Goal: Task Accomplishment & Management: Manage account settings

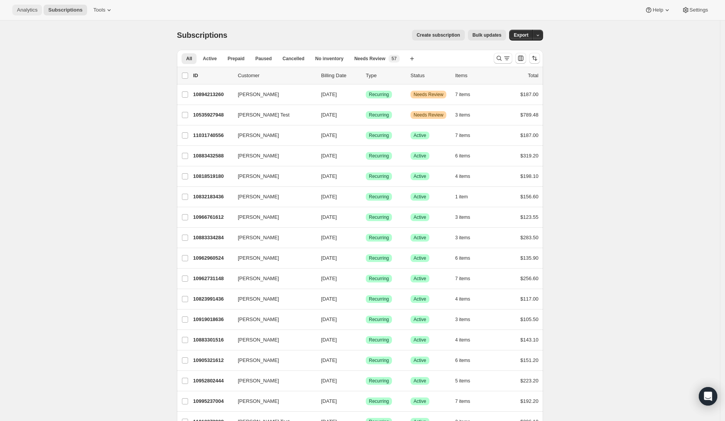
click at [31, 7] on span "Analytics" at bounding box center [27, 10] width 20 height 6
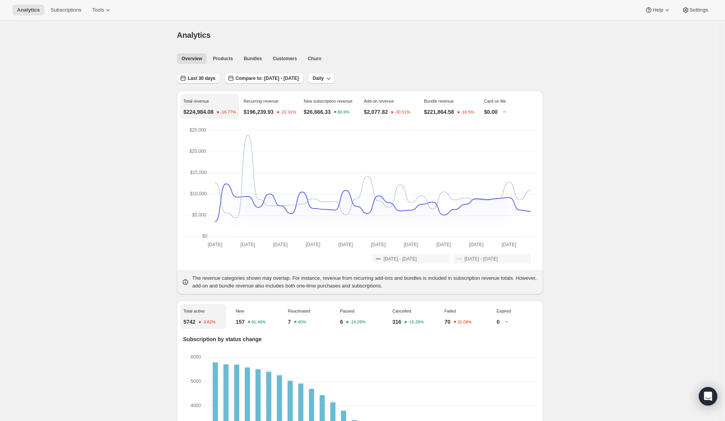
click at [204, 77] on span "Last 30 days" at bounding box center [202, 78] width 28 height 6
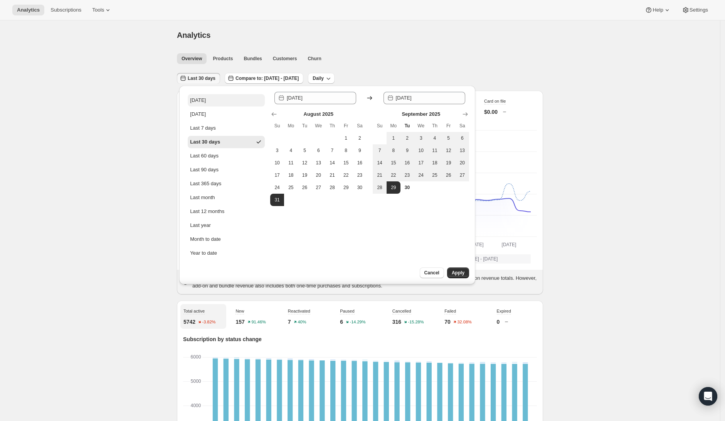
click at [202, 101] on div "[DATE]" at bounding box center [198, 100] width 16 height 8
type input "[DATE]"
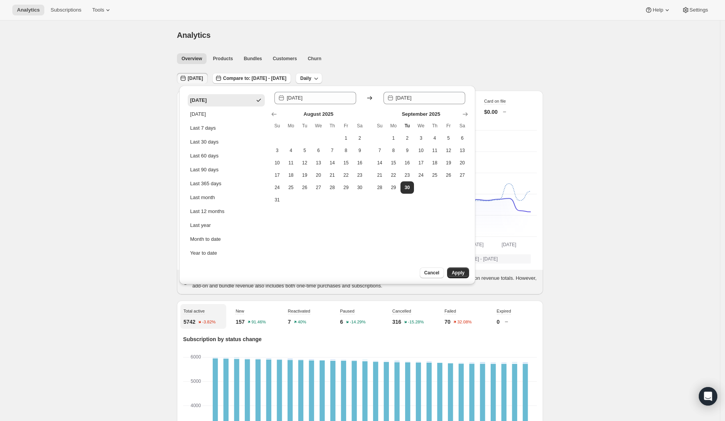
click at [456, 266] on div "Since [DATE] Until 2025-09-[DATE] Mo Tu We Th Fr Sa 1 2 3 4 5 6 7 8 9 10 11 12 …" at bounding box center [369, 185] width 199 height 187
click at [457, 270] on button "Apply" at bounding box center [458, 272] width 22 height 11
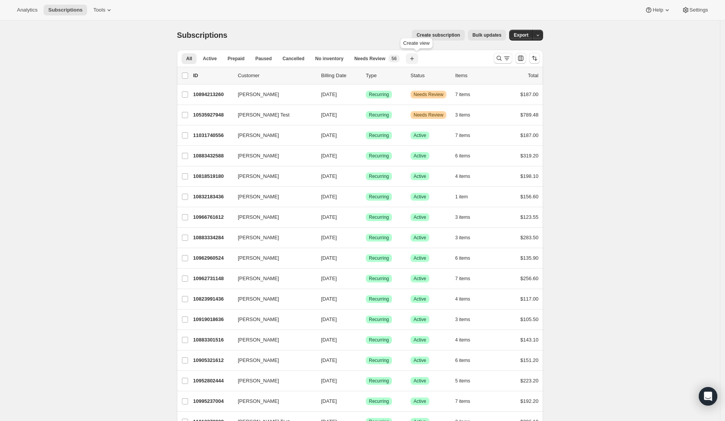
click at [414, 59] on icon "button" at bounding box center [412, 59] width 8 height 8
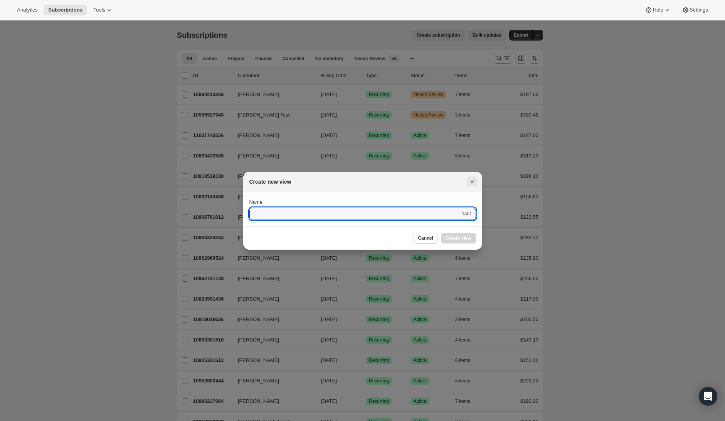
click at [470, 184] on icon "Close" at bounding box center [472, 182] width 8 height 8
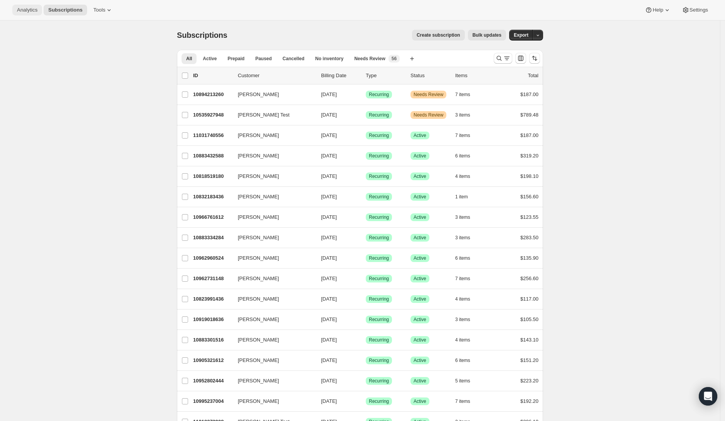
click at [25, 14] on button "Analytics" at bounding box center [27, 10] width 30 height 11
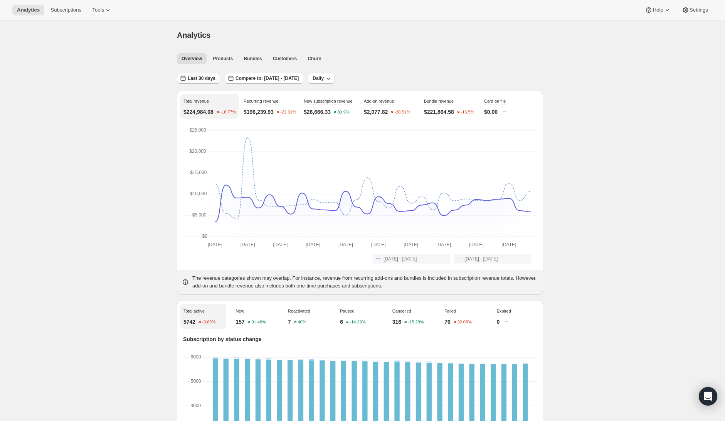
click at [211, 82] on button "Last 30 days" at bounding box center [198, 78] width 43 height 11
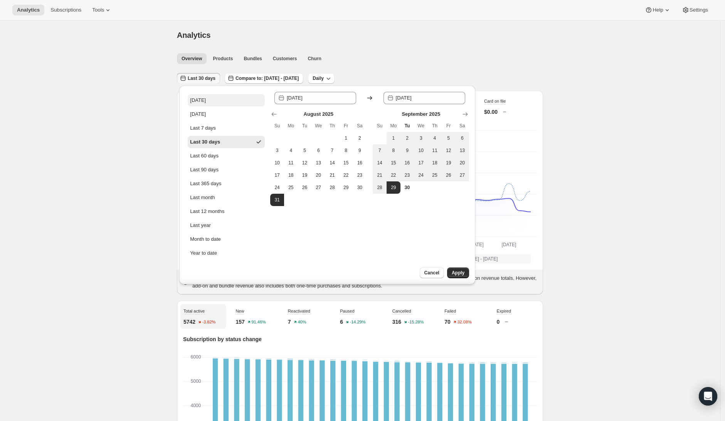
click at [204, 104] on button "[DATE]" at bounding box center [226, 100] width 77 height 12
type input "[DATE]"
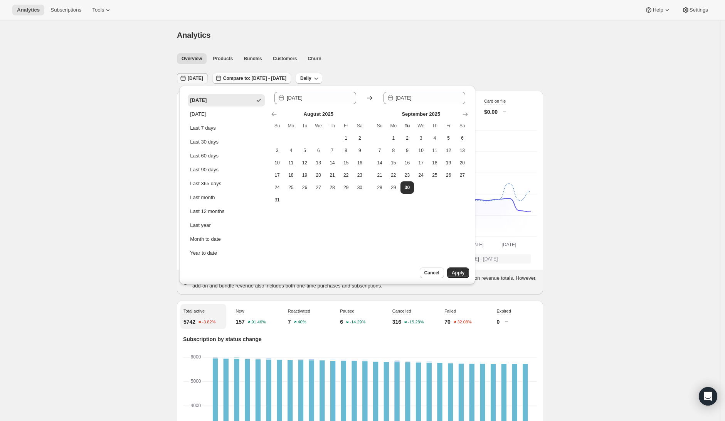
click at [286, 77] on span "Compare to: [DATE] - [DATE]" at bounding box center [254, 78] width 63 height 6
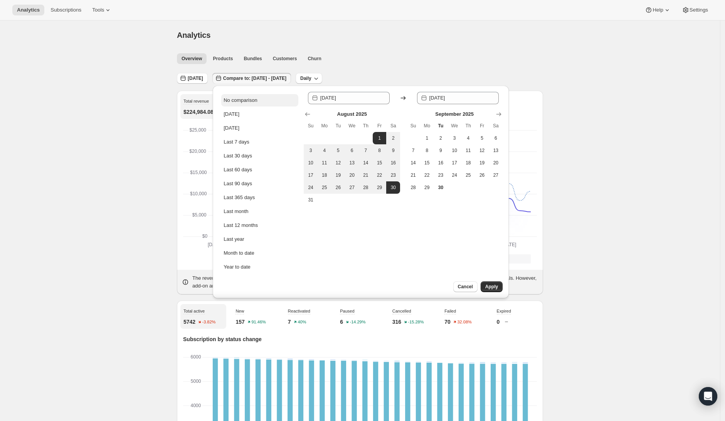
click at [255, 103] on div "No comparison" at bounding box center [241, 100] width 34 height 8
type input "[DATE]"
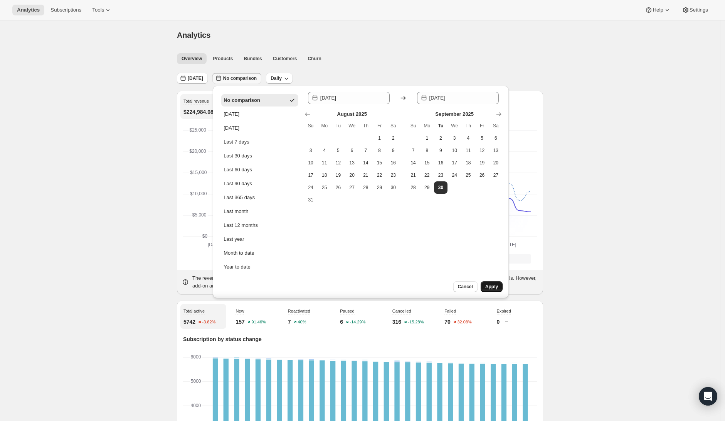
click at [497, 287] on span "Apply" at bounding box center [491, 286] width 13 height 6
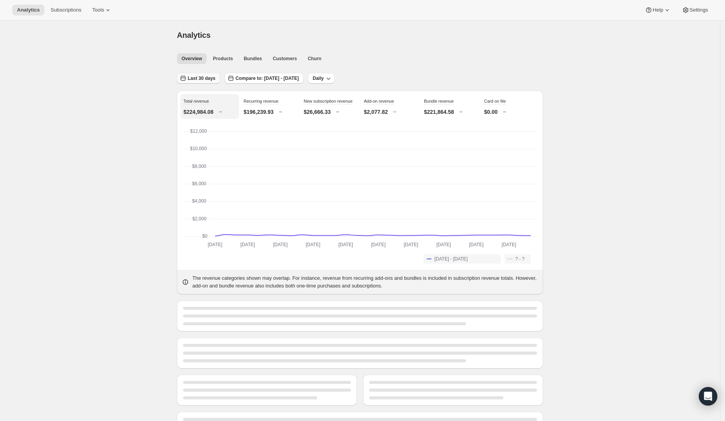
click at [203, 81] on span "Last 30 days" at bounding box center [202, 78] width 28 height 6
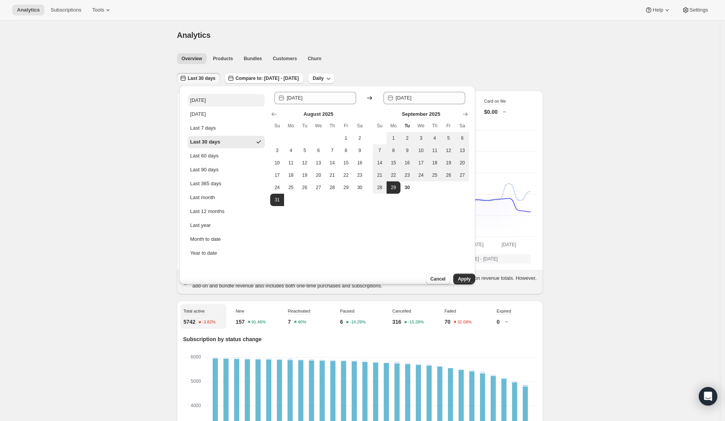
click at [203, 99] on div "[DATE]" at bounding box center [198, 100] width 16 height 8
type input "[DATE]"
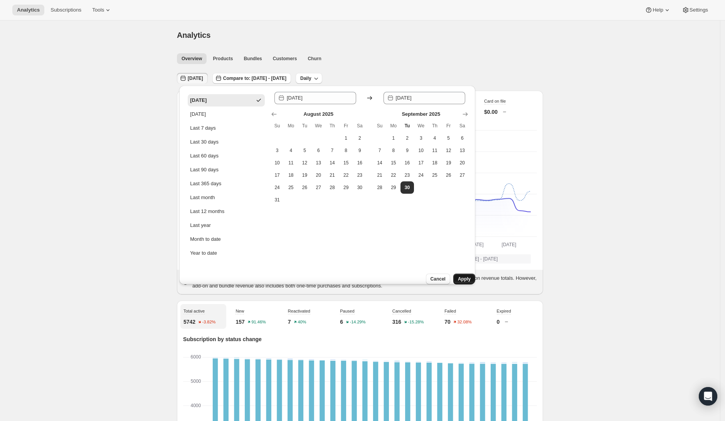
click at [459, 276] on button "Apply" at bounding box center [464, 278] width 22 height 11
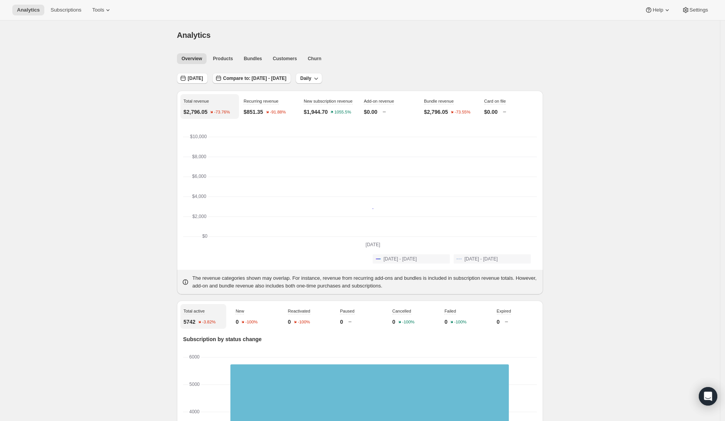
click at [286, 77] on span "Compare to: [DATE] - [DATE]" at bounding box center [254, 78] width 63 height 6
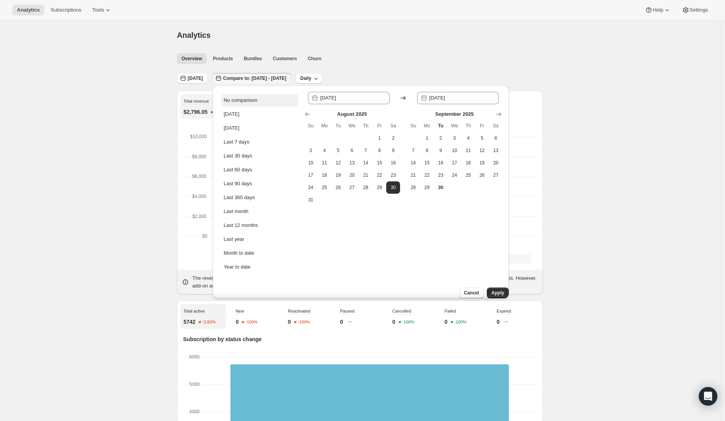
click at [262, 96] on button "No comparison" at bounding box center [259, 100] width 77 height 12
type input "[DATE]"
click at [495, 290] on span "Apply" at bounding box center [498, 293] width 13 height 6
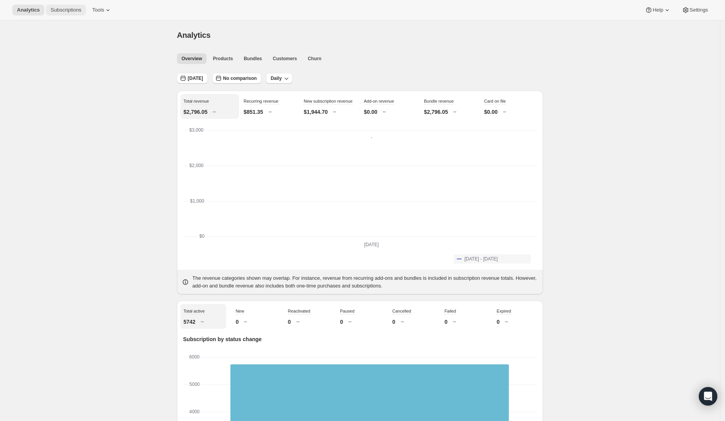
click at [63, 8] on span "Subscriptions" at bounding box center [66, 10] width 31 height 6
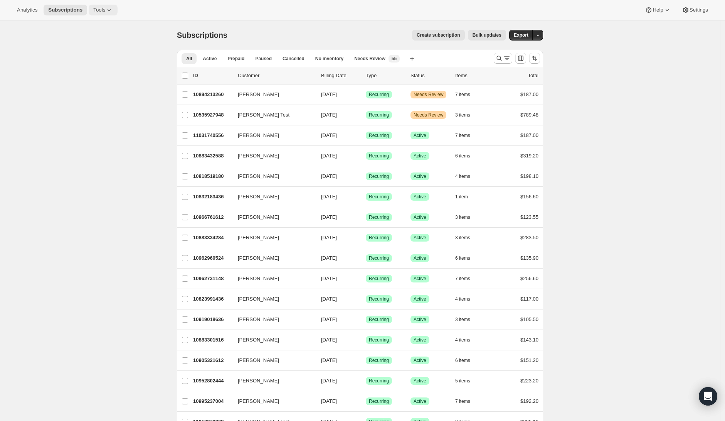
click at [96, 10] on span "Tools" at bounding box center [99, 10] width 12 height 6
click at [503, 57] on icon "Search and filter results" at bounding box center [499, 58] width 8 height 8
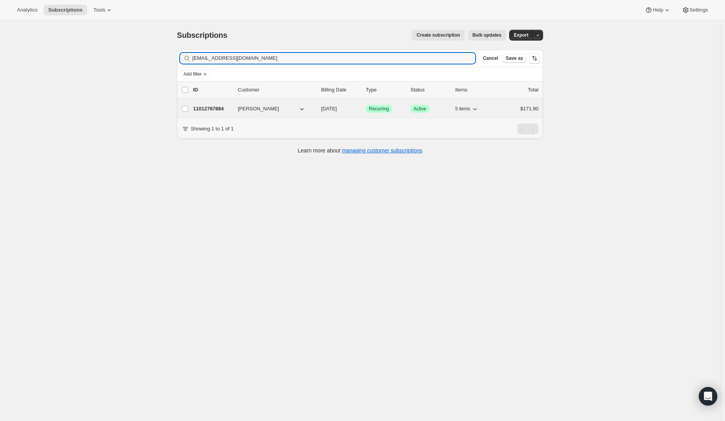
type input "kbumgarner22@gmail.com"
click at [222, 109] on p "11012767884" at bounding box center [212, 109] width 39 height 8
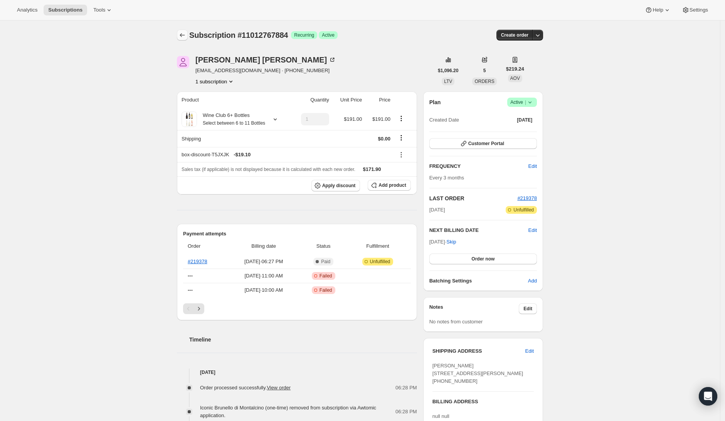
click at [188, 34] on button "Subscriptions" at bounding box center [182, 35] width 11 height 11
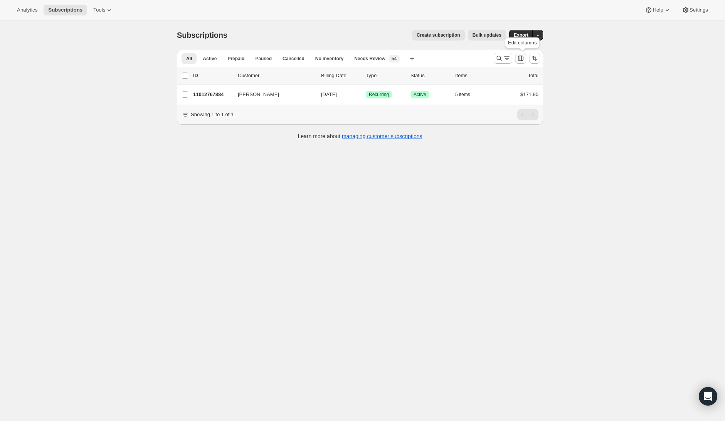
click at [522, 59] on icon "Customize table column order and visibility" at bounding box center [521, 58] width 8 height 8
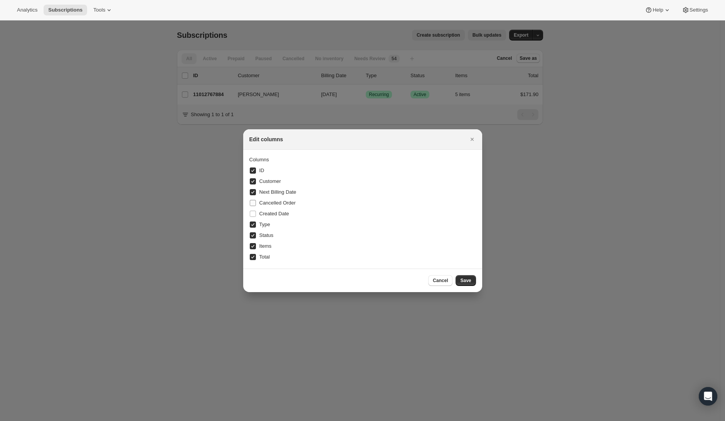
click at [278, 204] on span "Cancelled Order" at bounding box center [277, 203] width 37 height 6
click at [256, 204] on input "Cancelled Order" at bounding box center [253, 203] width 6 height 6
checkbox input "true"
checkbox input "false"
click at [278, 210] on span "Created Date" at bounding box center [274, 214] width 30 height 8
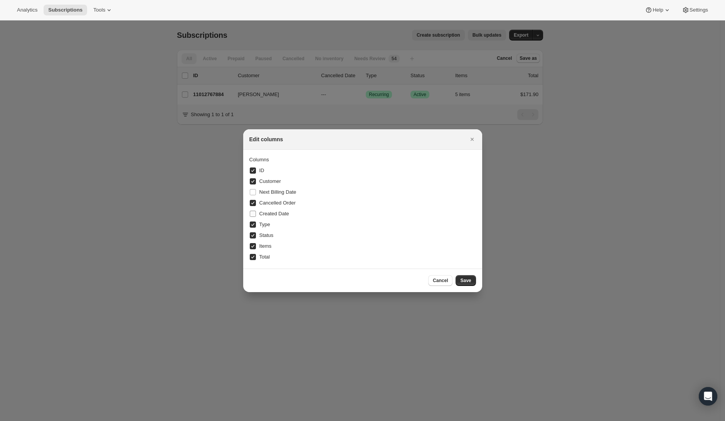
click at [256, 211] on input "Created Date" at bounding box center [253, 214] width 6 height 6
checkbox input "true"
click at [280, 195] on span "Next Billing Date" at bounding box center [277, 192] width 37 height 8
click at [256, 195] on input "Next Billing Date" at bounding box center [253, 192] width 6 height 6
checkbox input "true"
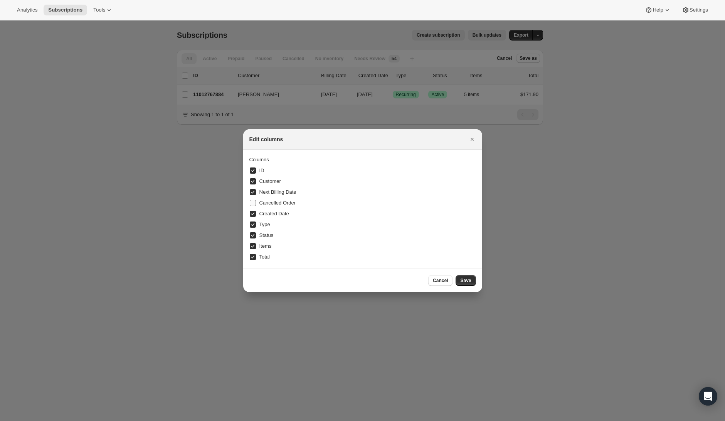
click at [283, 204] on span "Cancelled Order" at bounding box center [277, 203] width 37 height 6
click at [256, 204] on input "Cancelled Order" at bounding box center [253, 203] width 6 height 6
checkbox input "true"
click at [278, 194] on span "Next Billing Date" at bounding box center [277, 192] width 37 height 6
click at [256, 194] on input "Next Billing Date" at bounding box center [253, 192] width 6 height 6
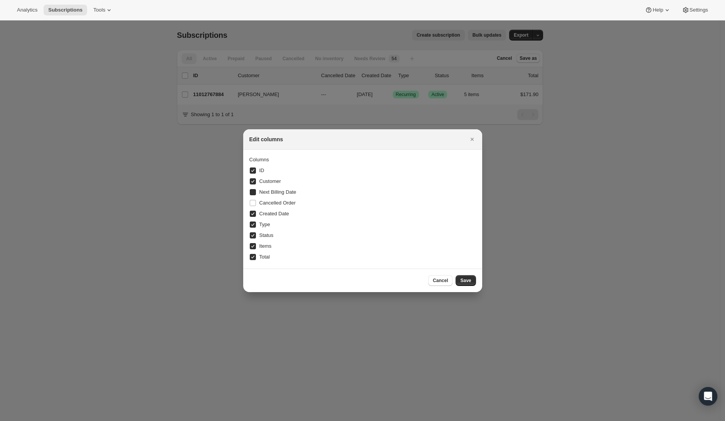
checkbox input "true"
checkbox input "false"
click at [277, 212] on span "Created Date" at bounding box center [274, 214] width 30 height 6
click at [256, 212] on input "Created Date" at bounding box center [253, 214] width 6 height 6
click at [277, 212] on span "Created Date" at bounding box center [274, 214] width 30 height 6
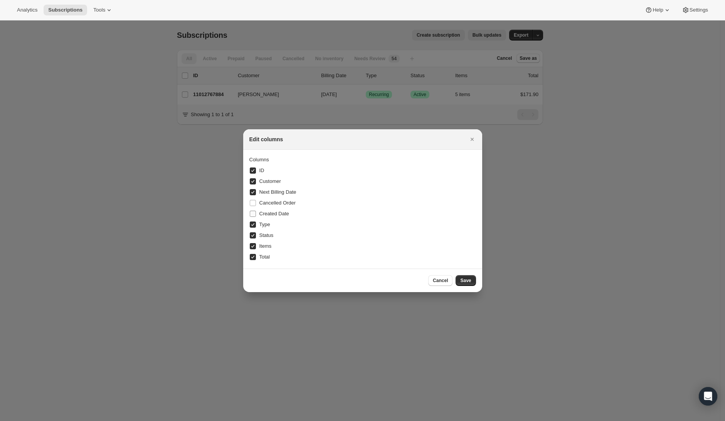
click at [256, 212] on input "Created Date" at bounding box center [253, 214] width 6 height 6
checkbox input "true"
click at [278, 205] on span "Cancelled Order" at bounding box center [277, 203] width 37 height 6
click at [256, 205] on input "Cancelled Order" at bounding box center [253, 203] width 6 height 6
checkbox input "true"
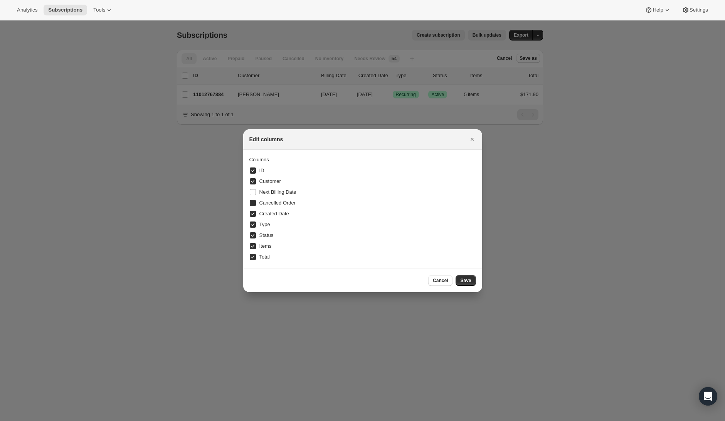
checkbox input "false"
click at [278, 205] on span "Cancelled Order" at bounding box center [277, 203] width 37 height 6
click at [256, 205] on input "Cancelled Order" at bounding box center [253, 203] width 6 height 6
checkbox input "false"
click at [278, 195] on label "Next Billing Date" at bounding box center [272, 192] width 47 height 11
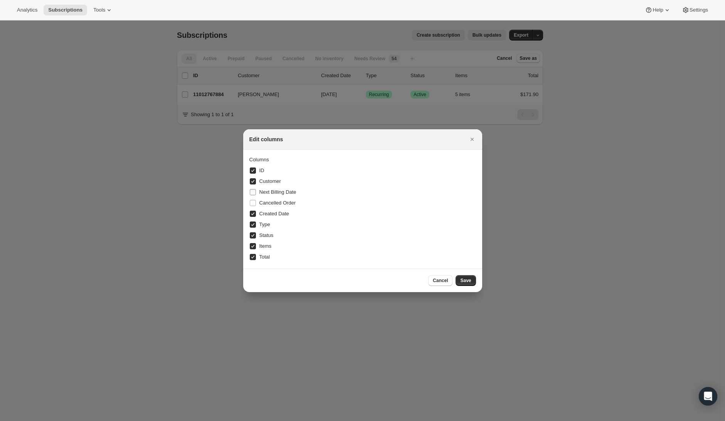
click at [256, 195] on input "Next Billing Date" at bounding box center [253, 192] width 6 height 6
checkbox input "true"
click at [470, 277] on span "Save" at bounding box center [465, 280] width 11 height 6
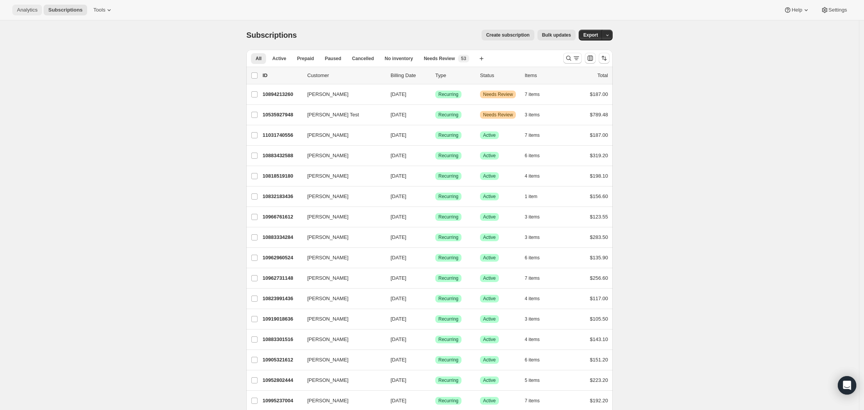
click at [36, 13] on button "Analytics" at bounding box center [27, 10] width 30 height 11
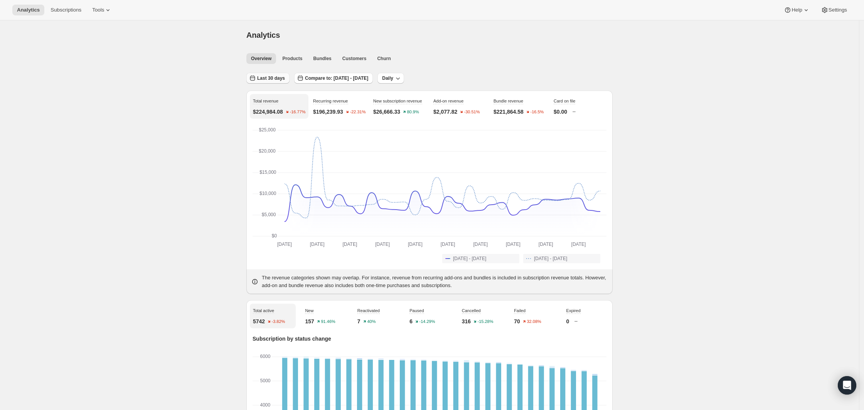
click at [266, 81] on span "Last 30 days" at bounding box center [271, 78] width 28 height 6
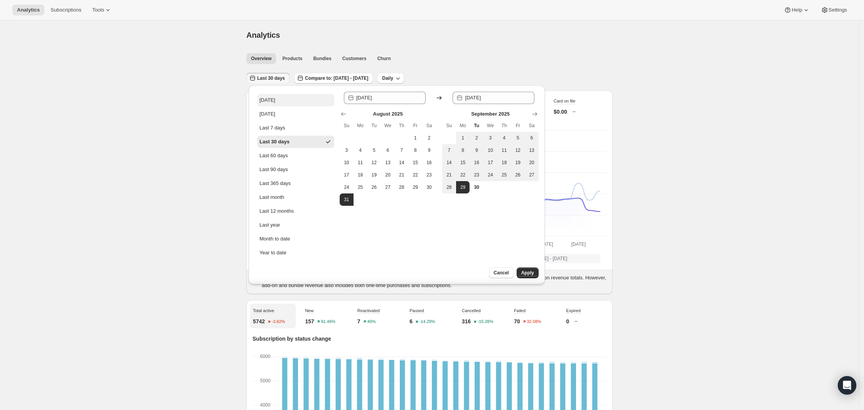
click at [270, 96] on div "[DATE]" at bounding box center [267, 100] width 16 height 8
type input "[DATE]"
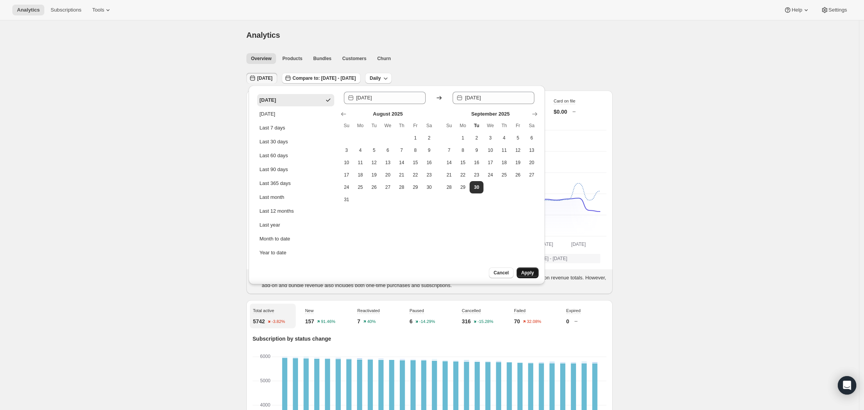
click at [526, 270] on button "Apply" at bounding box center [528, 273] width 22 height 11
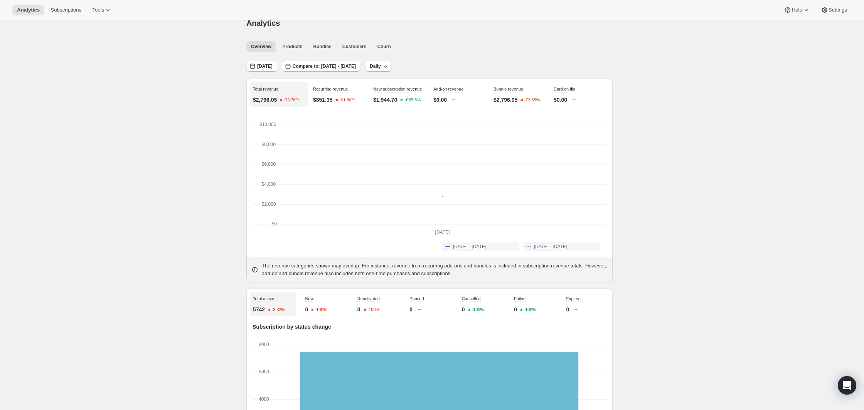
scroll to position [16, 0]
